Goal: Task Accomplishment & Management: Manage account settings

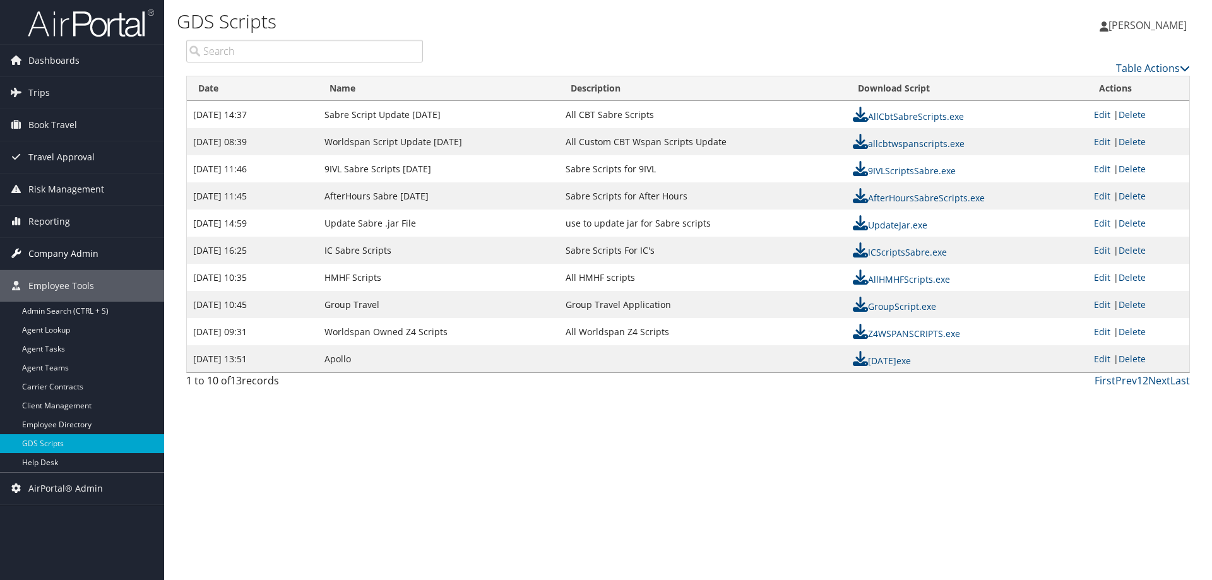
click at [52, 259] on span "Company Admin" at bounding box center [63, 254] width 70 height 32
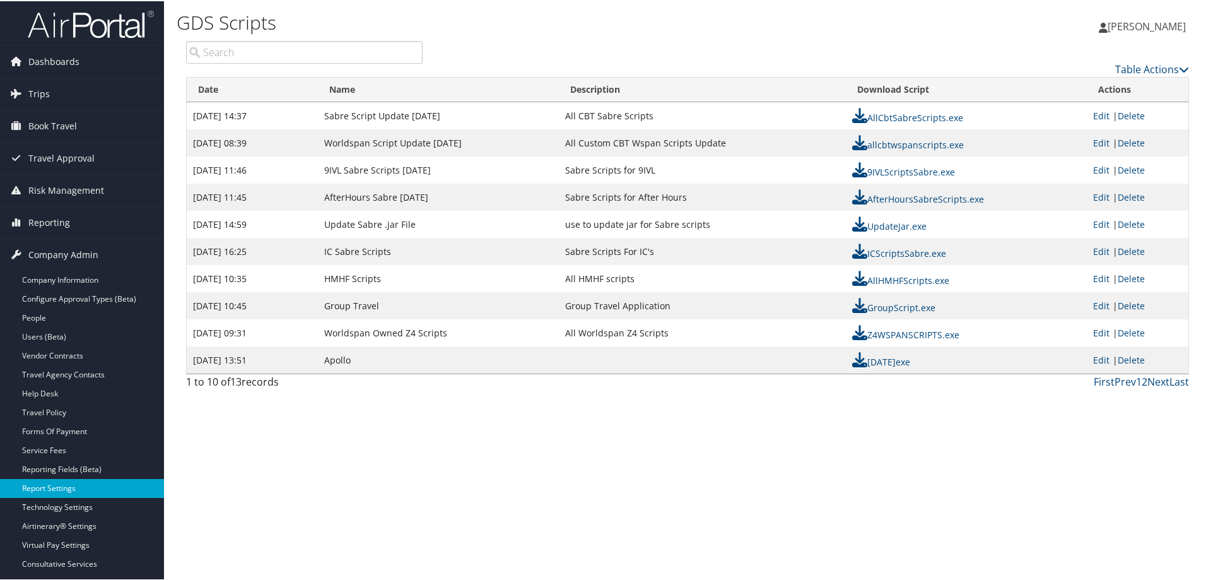
click at [60, 491] on link "Report Settings" at bounding box center [82, 487] width 164 height 19
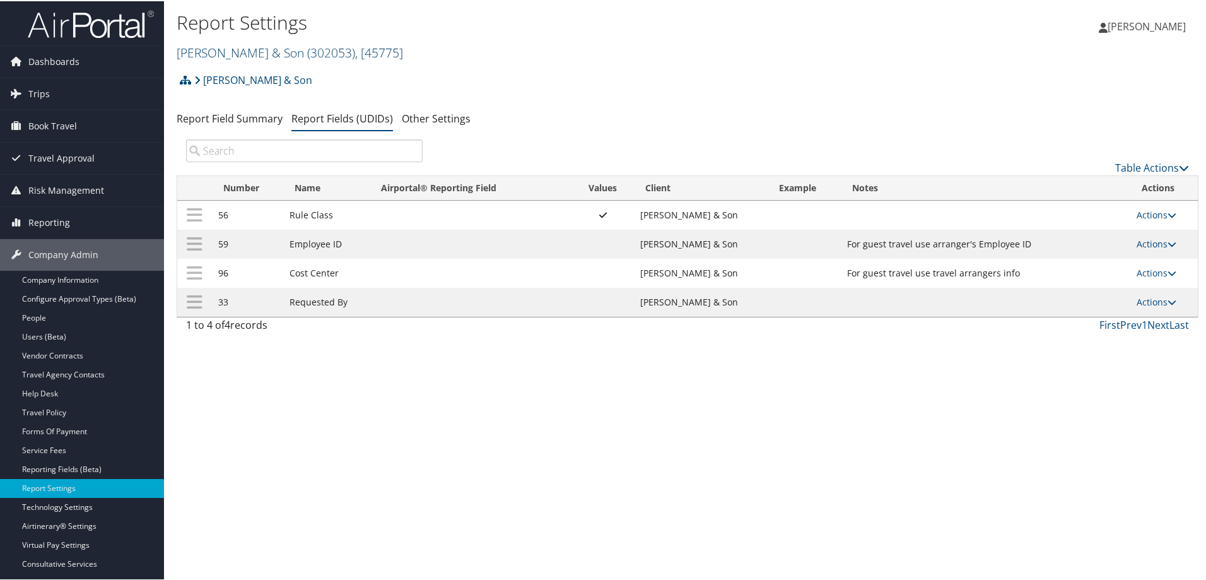
click at [241, 56] on link "CH Guenther & Son ( 302053 ) , [ 45775 ]" at bounding box center [290, 51] width 227 height 17
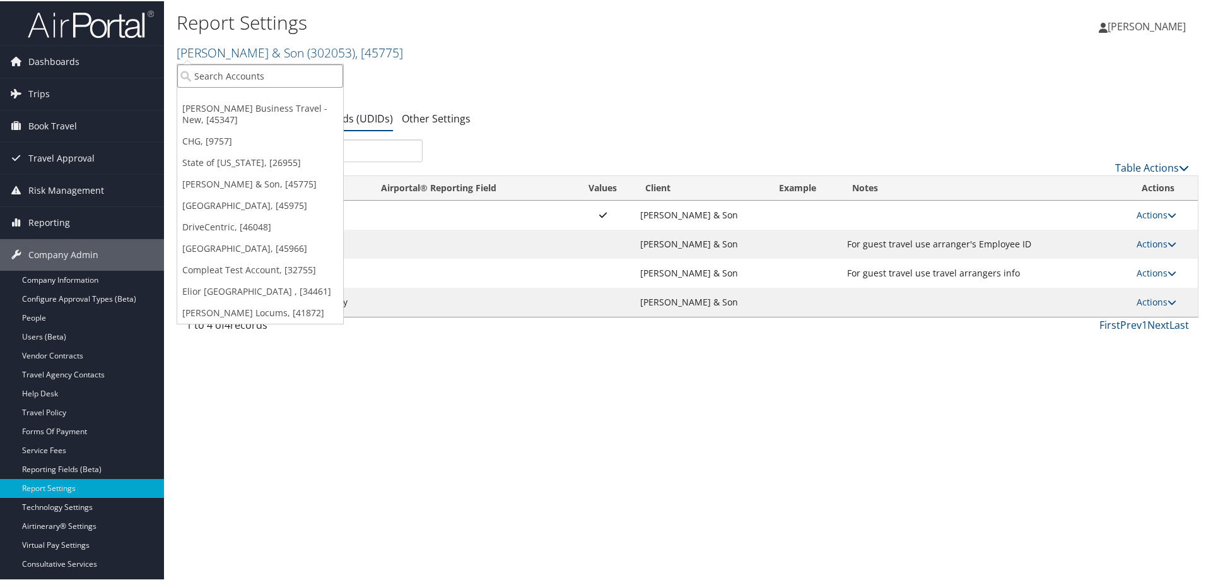
click at [243, 78] on input "search" at bounding box center [260, 74] width 166 height 23
type input "unity"
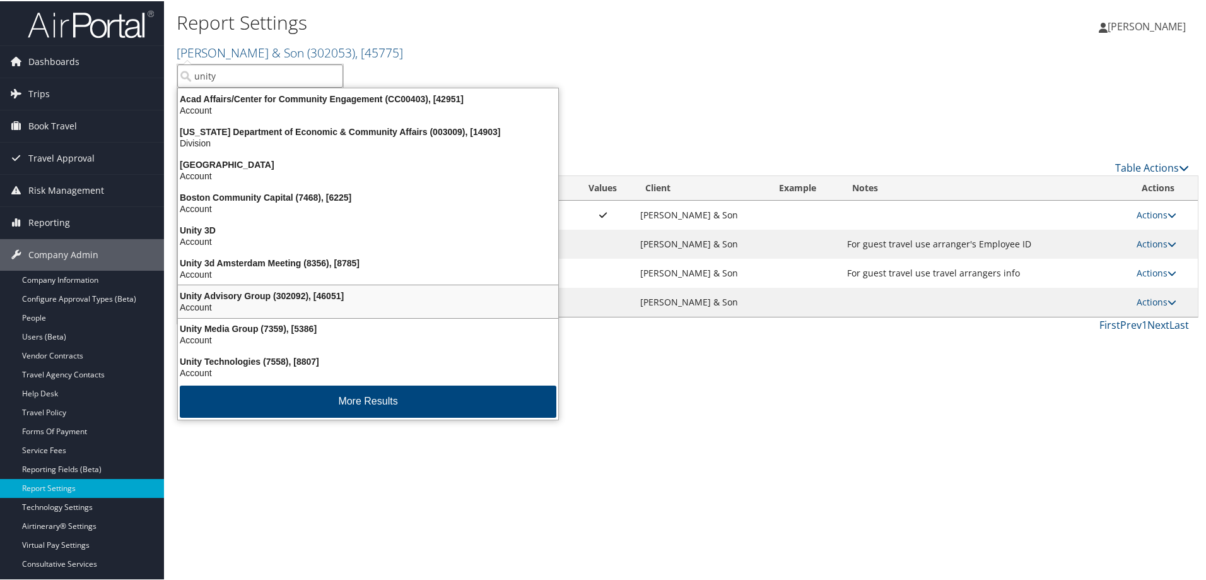
click at [250, 297] on div "Unity Advisory Group (302092), [46051]" at bounding box center [368, 294] width 396 height 11
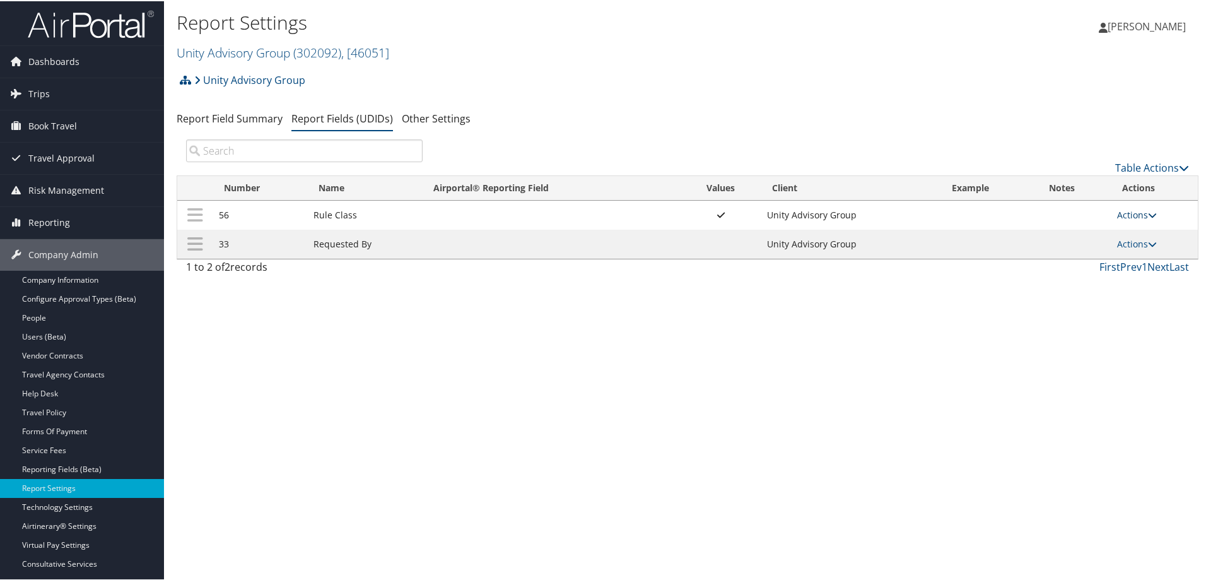
click at [1141, 212] on link "Actions" at bounding box center [1138, 214] width 40 height 12
click at [1126, 232] on link "Update Report Field Values" at bounding box center [1083, 232] width 136 height 21
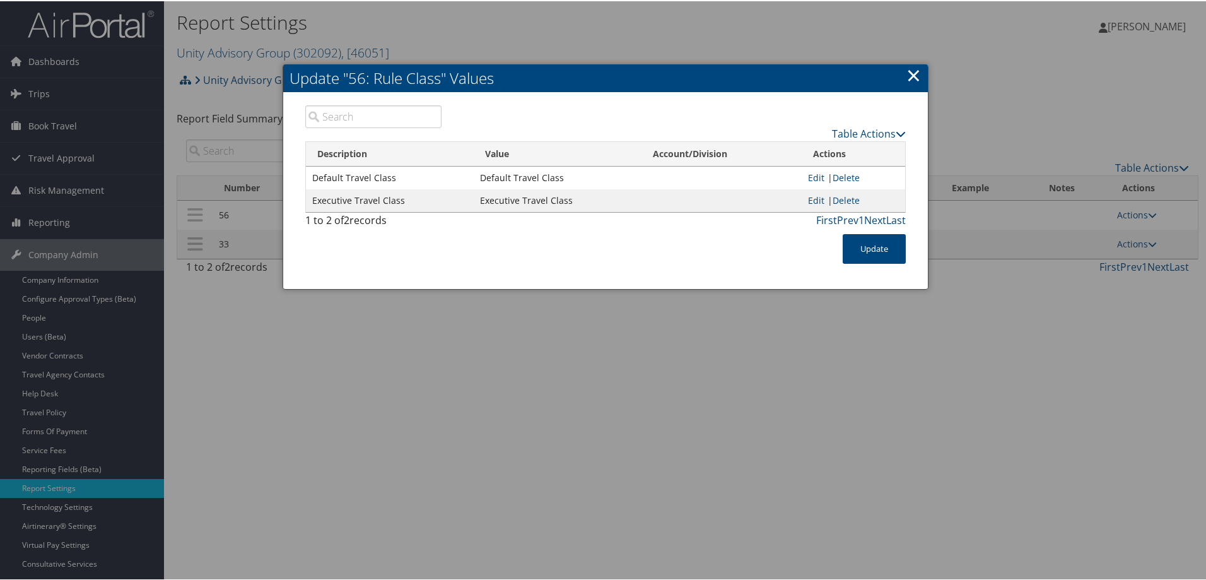
click at [908, 79] on link "×" at bounding box center [914, 73] width 15 height 25
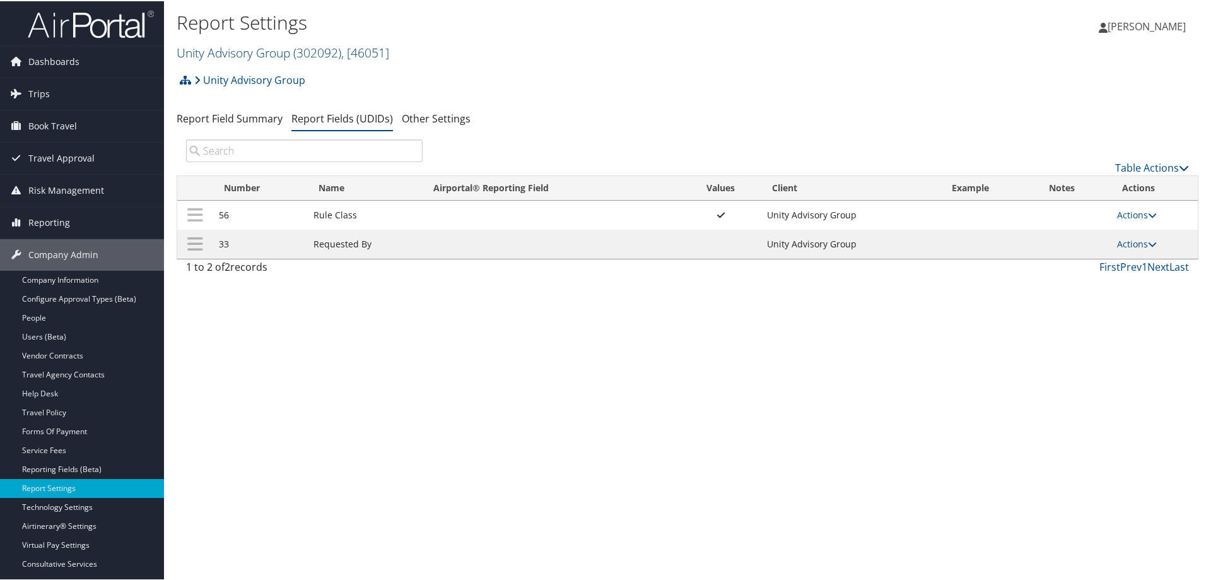
click at [260, 53] on link "Unity Advisory Group ( 302092 ) , [ 46051 ]" at bounding box center [283, 51] width 213 height 17
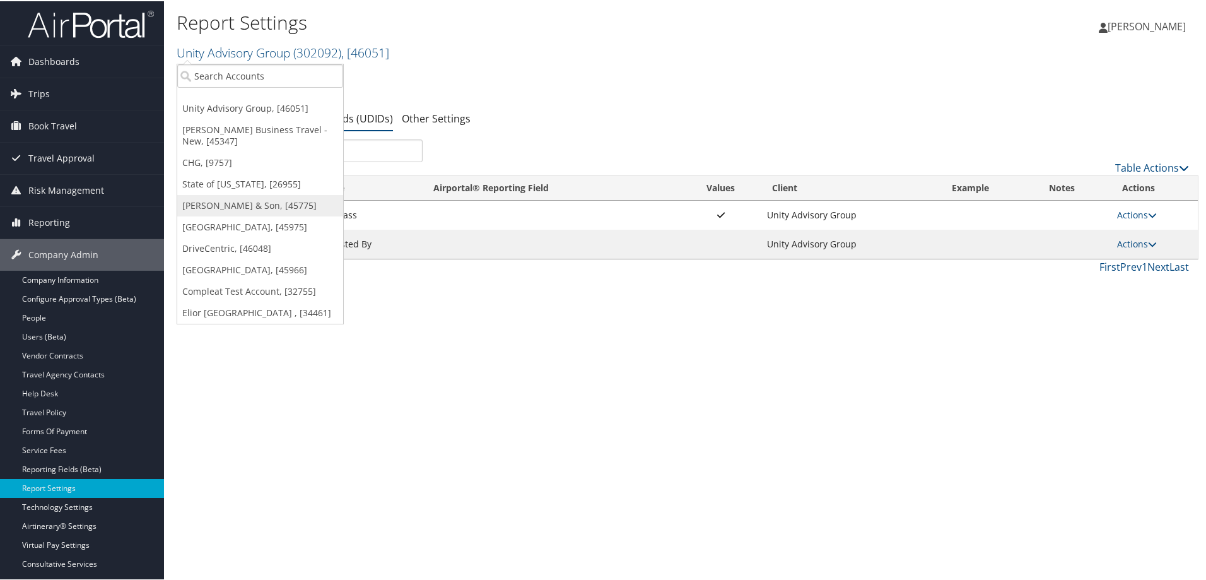
click at [235, 198] on link "[PERSON_NAME] & Son, [45775]" at bounding box center [260, 204] width 166 height 21
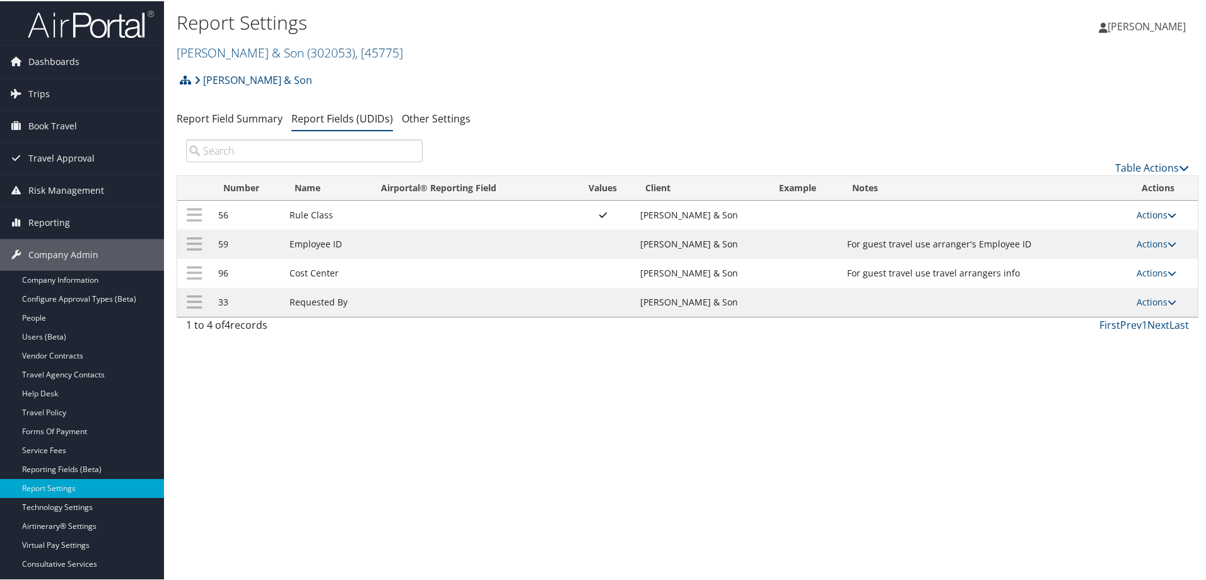
click at [1168, 213] on icon at bounding box center [1172, 213] width 9 height 9
click at [1126, 237] on link "Update Report Field Values" at bounding box center [1103, 232] width 136 height 21
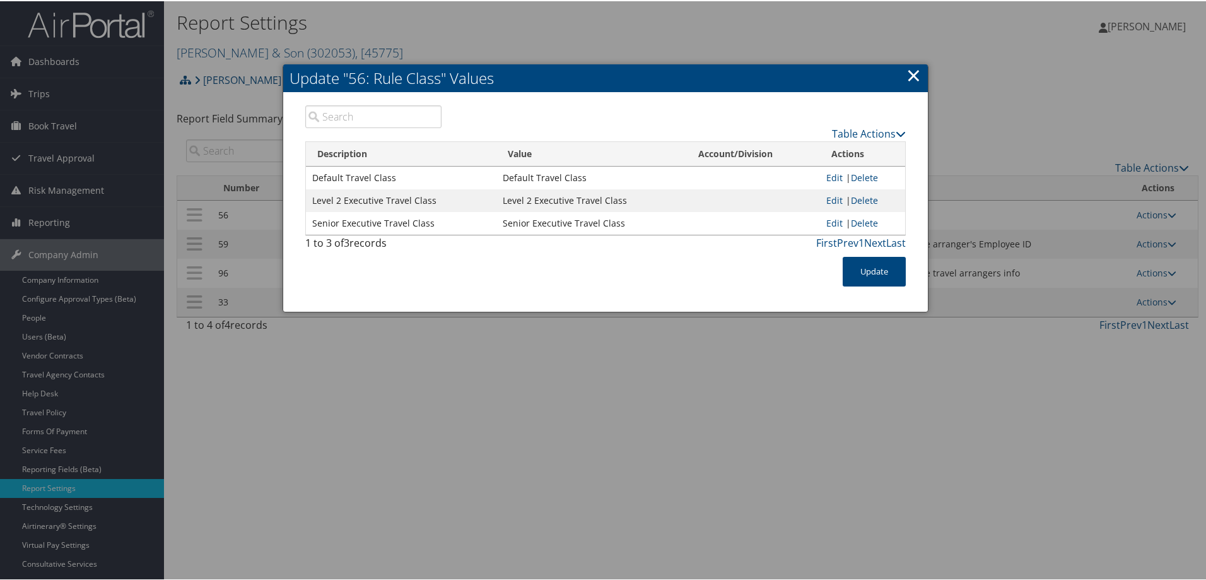
click at [911, 74] on link "×" at bounding box center [914, 73] width 15 height 25
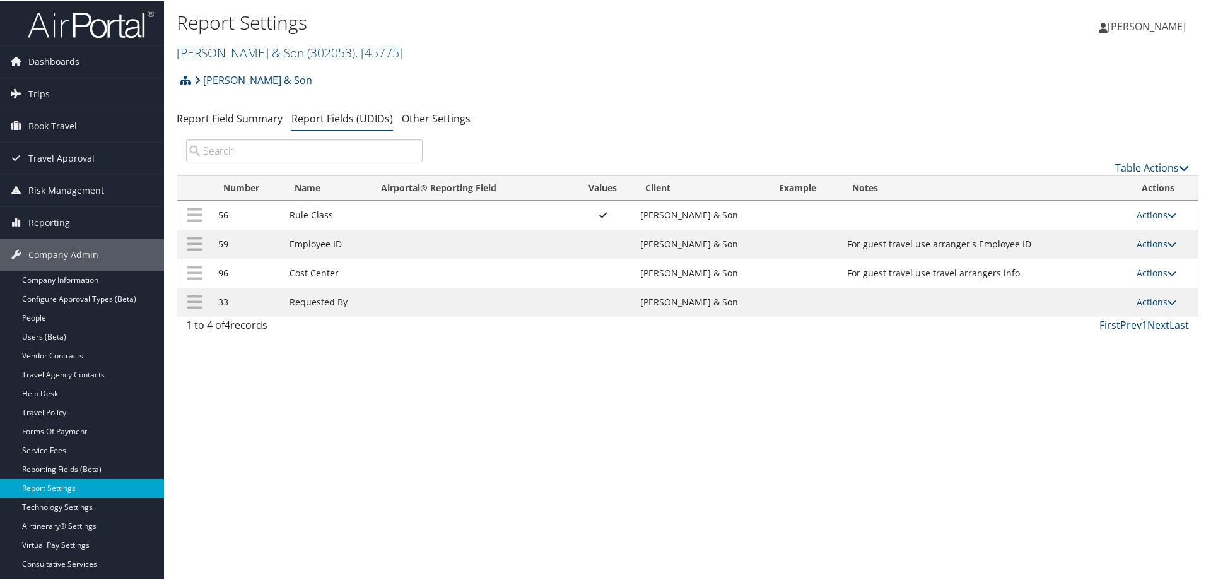
click at [951, 103] on div "[PERSON_NAME] & Son Account Structure [PERSON_NAME] & Son (302053) ACTIVE Creat…" at bounding box center [688, 202] width 1022 height 272
